Goal: Transaction & Acquisition: Obtain resource

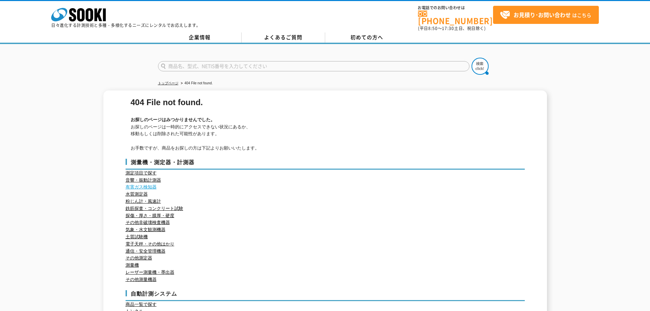
click at [141, 184] on link "有害ガス検知器" at bounding box center [141, 186] width 31 height 5
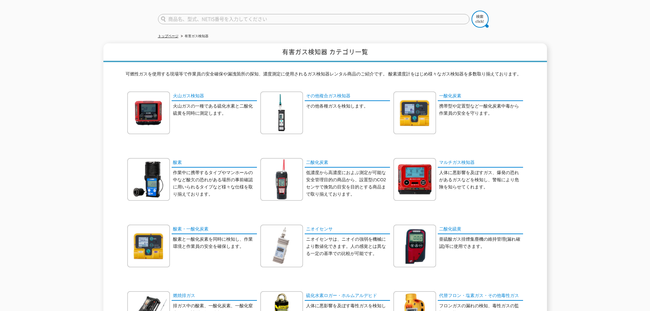
scroll to position [34, 0]
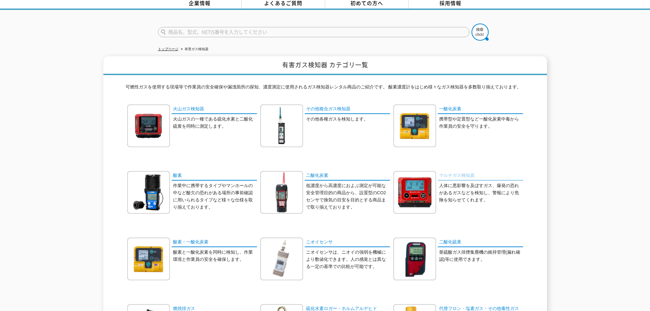
click at [457, 171] on link "マルチガス検知器" at bounding box center [480, 176] width 85 height 10
click at [177, 171] on link "酸素" at bounding box center [214, 176] width 85 height 10
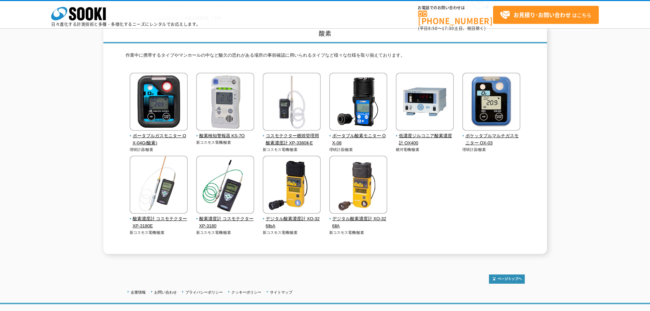
scroll to position [74, 0]
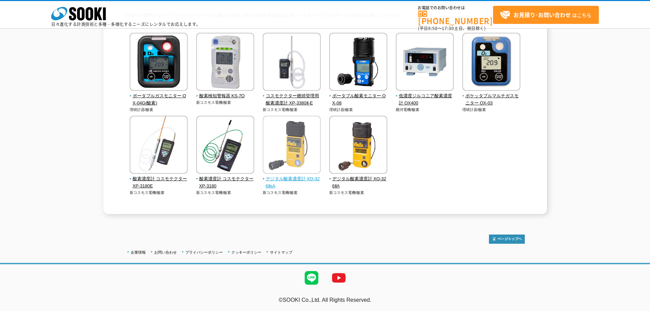
click at [298, 179] on span "デジタル酸素濃度計 XO-326ⅡsA" at bounding box center [292, 182] width 58 height 14
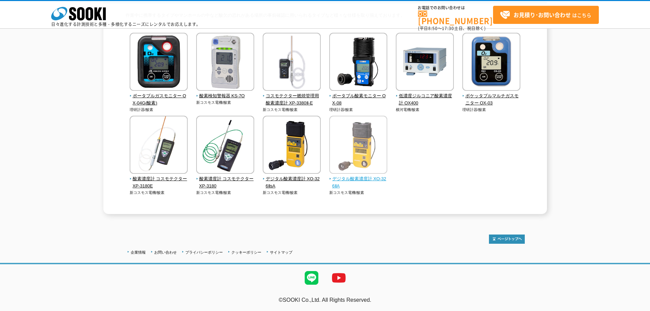
click at [352, 180] on span "デジタル酸素濃度計 XO-326ⅡA" at bounding box center [358, 182] width 58 height 14
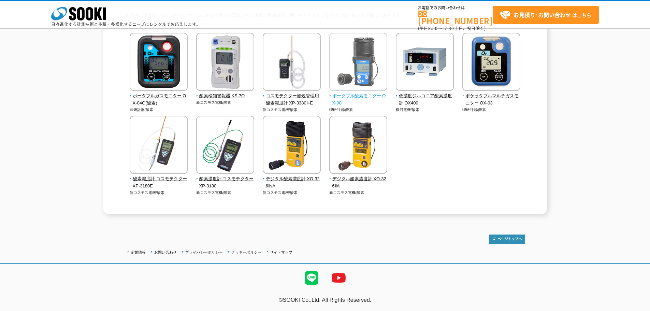
click at [354, 96] on span "ポータブル酸素モニター OX-08" at bounding box center [358, 100] width 58 height 14
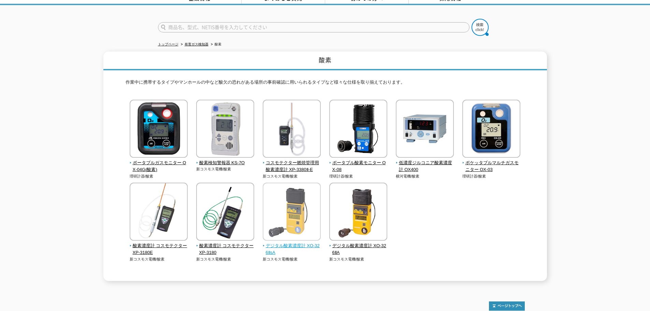
scroll to position [0, 0]
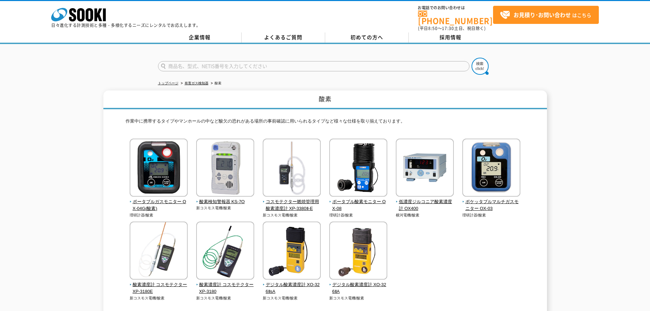
click at [190, 61] on input "text" at bounding box center [314, 66] width 312 height 10
type input "商品名、型式、NETIS番号を入力してください"
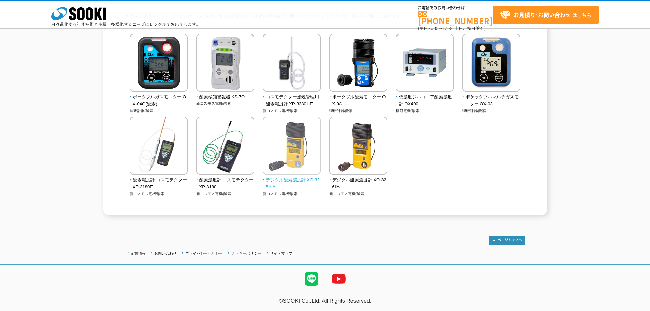
scroll to position [74, 0]
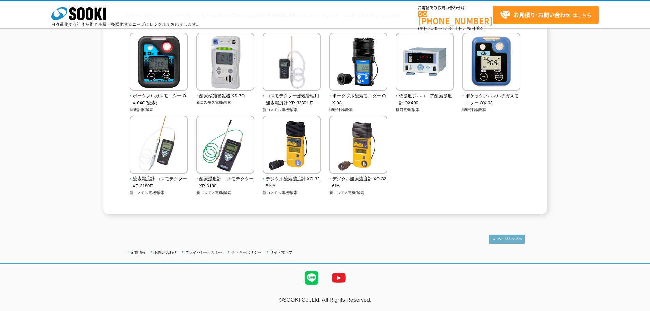
click at [516, 240] on img at bounding box center [507, 239] width 36 height 9
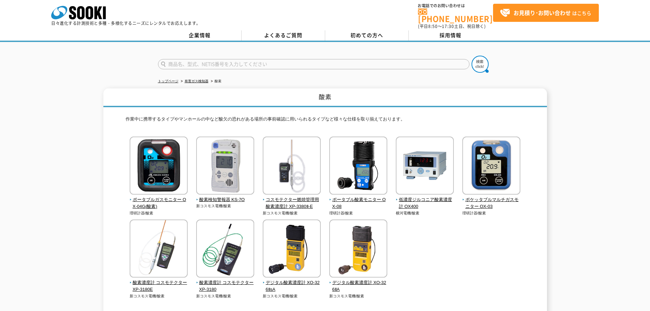
scroll to position [1, 0]
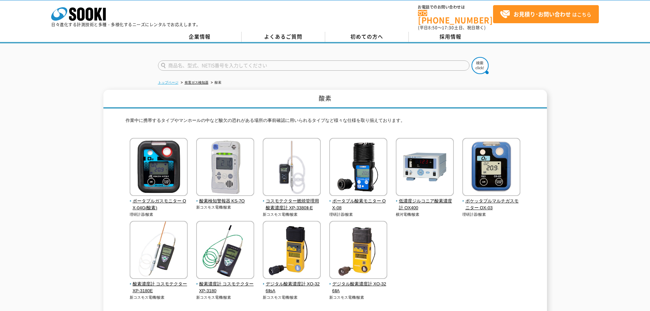
click at [169, 81] on link "トップページ" at bounding box center [168, 83] width 20 height 4
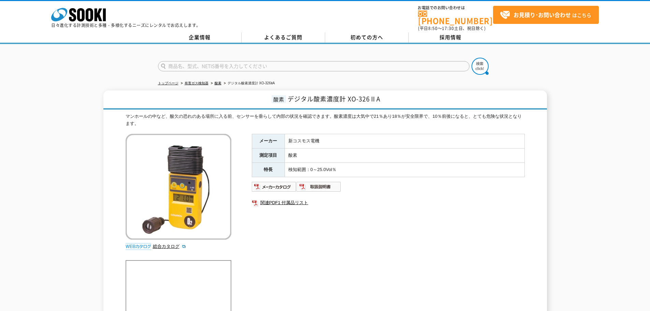
drag, startPoint x: 0, startPoint y: 0, endPoint x: 352, endPoint y: 181, distance: 395.4
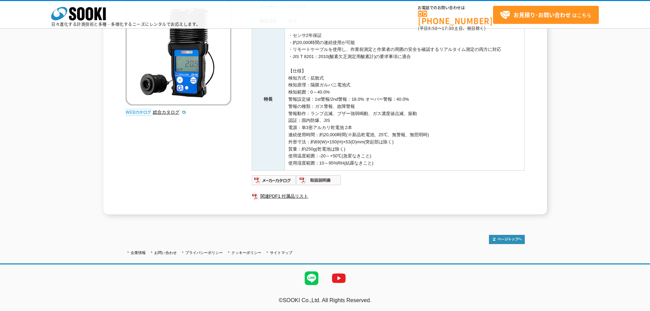
scroll to position [28, 0]
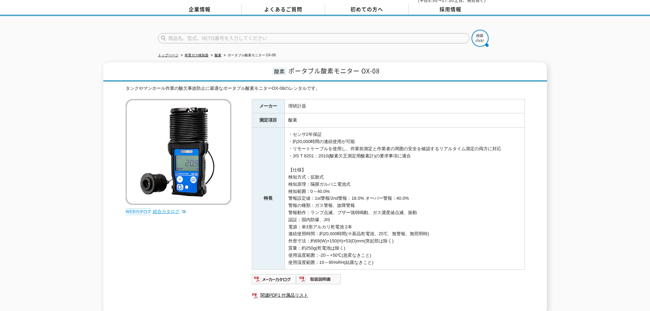
click at [165, 210] on link "総合カタログ" at bounding box center [169, 211] width 33 height 5
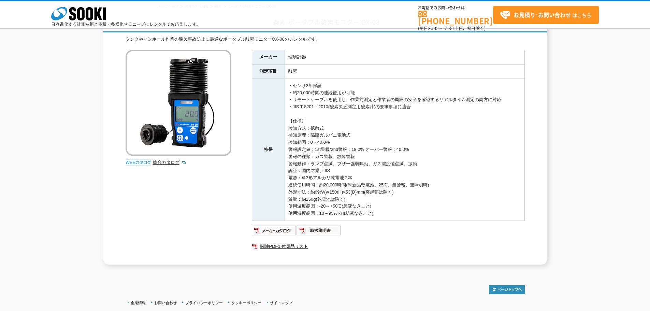
scroll to position [62, 0]
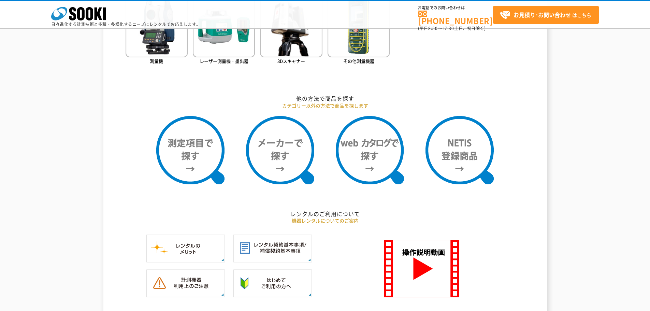
scroll to position [546, 0]
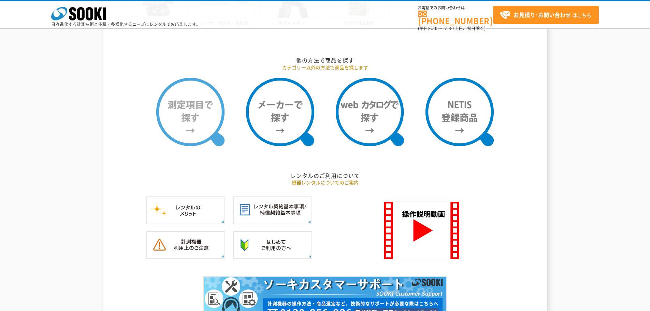
click at [187, 122] on img at bounding box center [190, 112] width 68 height 68
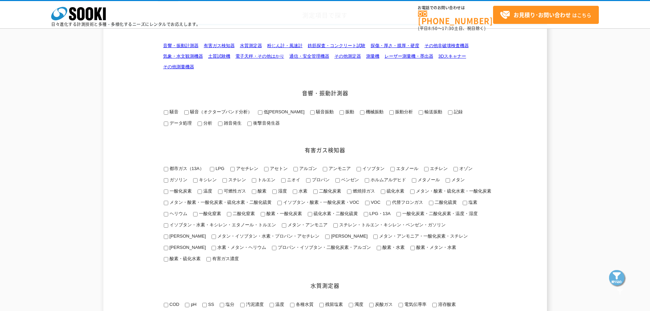
scroll to position [102, 0]
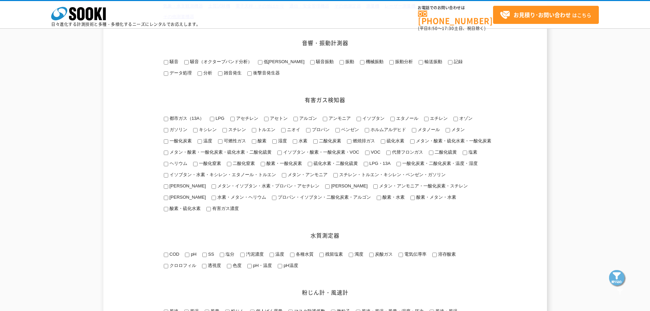
click at [168, 211] on input "酸素・硫化水素" at bounding box center [166, 209] width 4 height 4
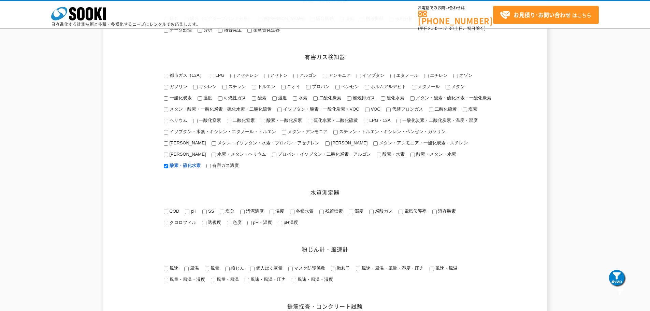
scroll to position [137, 0]
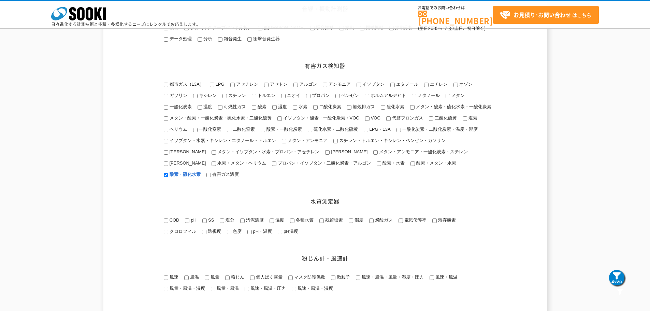
click at [168, 177] on input "酸素・硫化水素" at bounding box center [166, 175] width 4 height 4
checkbox input "true"
click at [620, 276] on img at bounding box center [617, 278] width 17 height 17
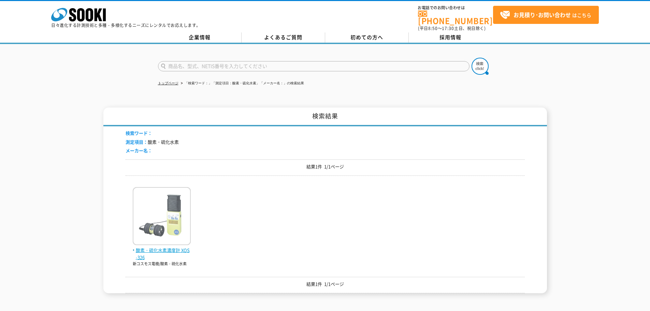
click at [173, 248] on span "酸素・硫化水素濃度計 XOS-326" at bounding box center [162, 254] width 58 height 14
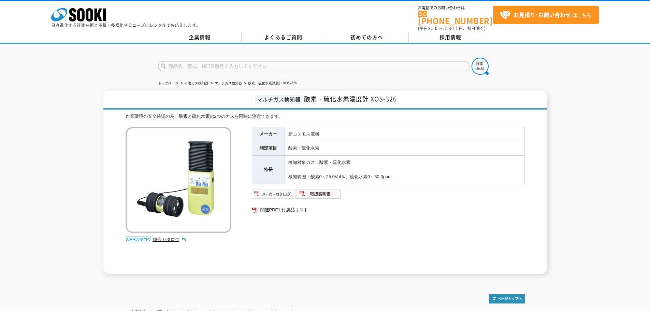
click at [272, 191] on img at bounding box center [274, 193] width 45 height 11
drag, startPoint x: 258, startPoint y: 94, endPoint x: 274, endPoint y: 101, distance: 17.7
click at [274, 101] on h1 "マルチガス検知器 酸素・硫化水素濃度計 XOS-326" at bounding box center [325, 99] width 444 height 19
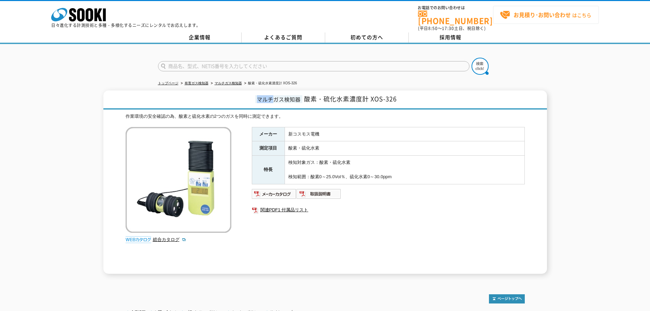
click at [546, 12] on strong "お見積り･お問い合わせ" at bounding box center [542, 15] width 57 height 8
